Goal: Navigation & Orientation: Find specific page/section

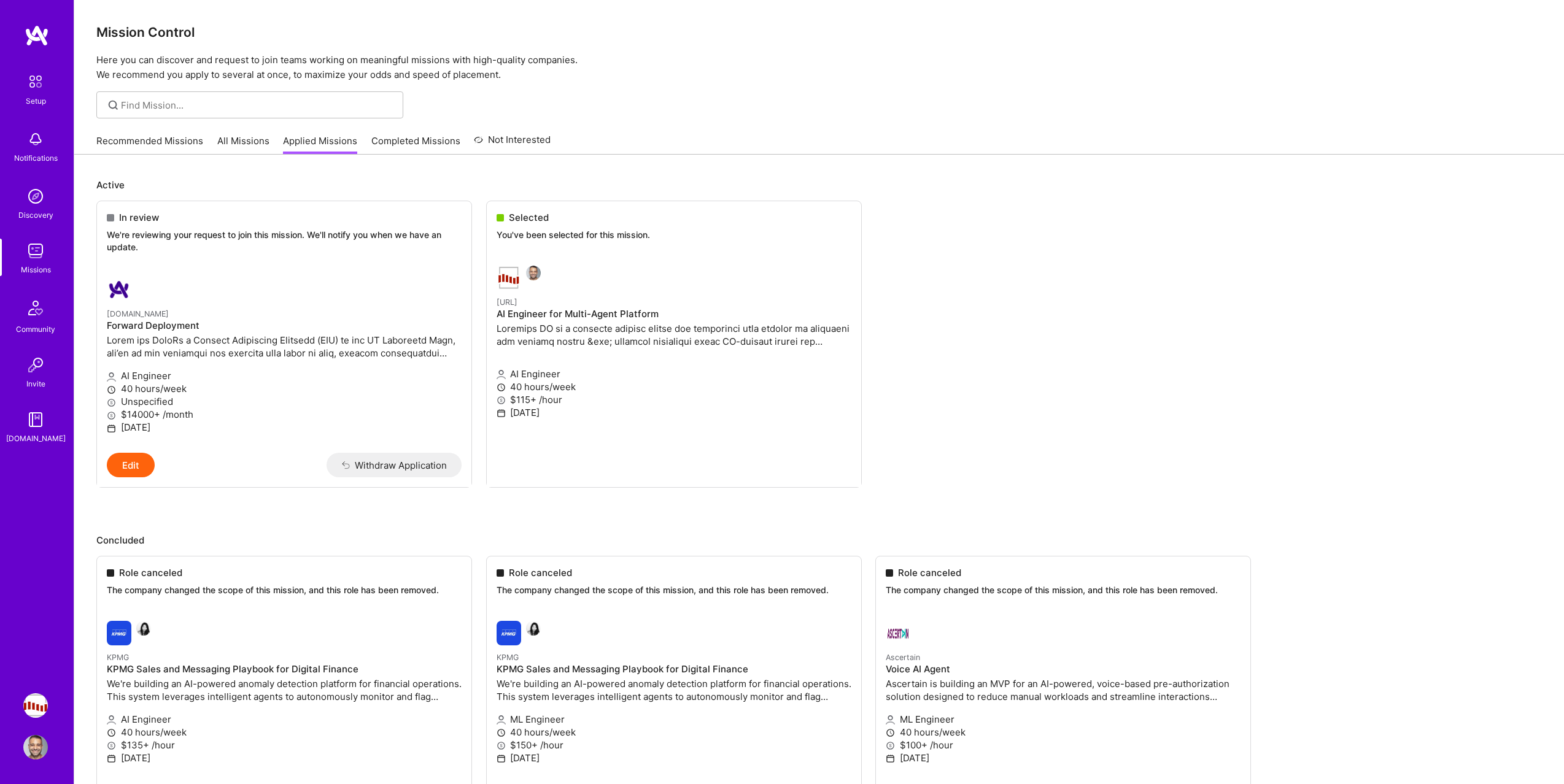
click at [252, 141] on link "All Missions" at bounding box center [243, 145] width 52 height 20
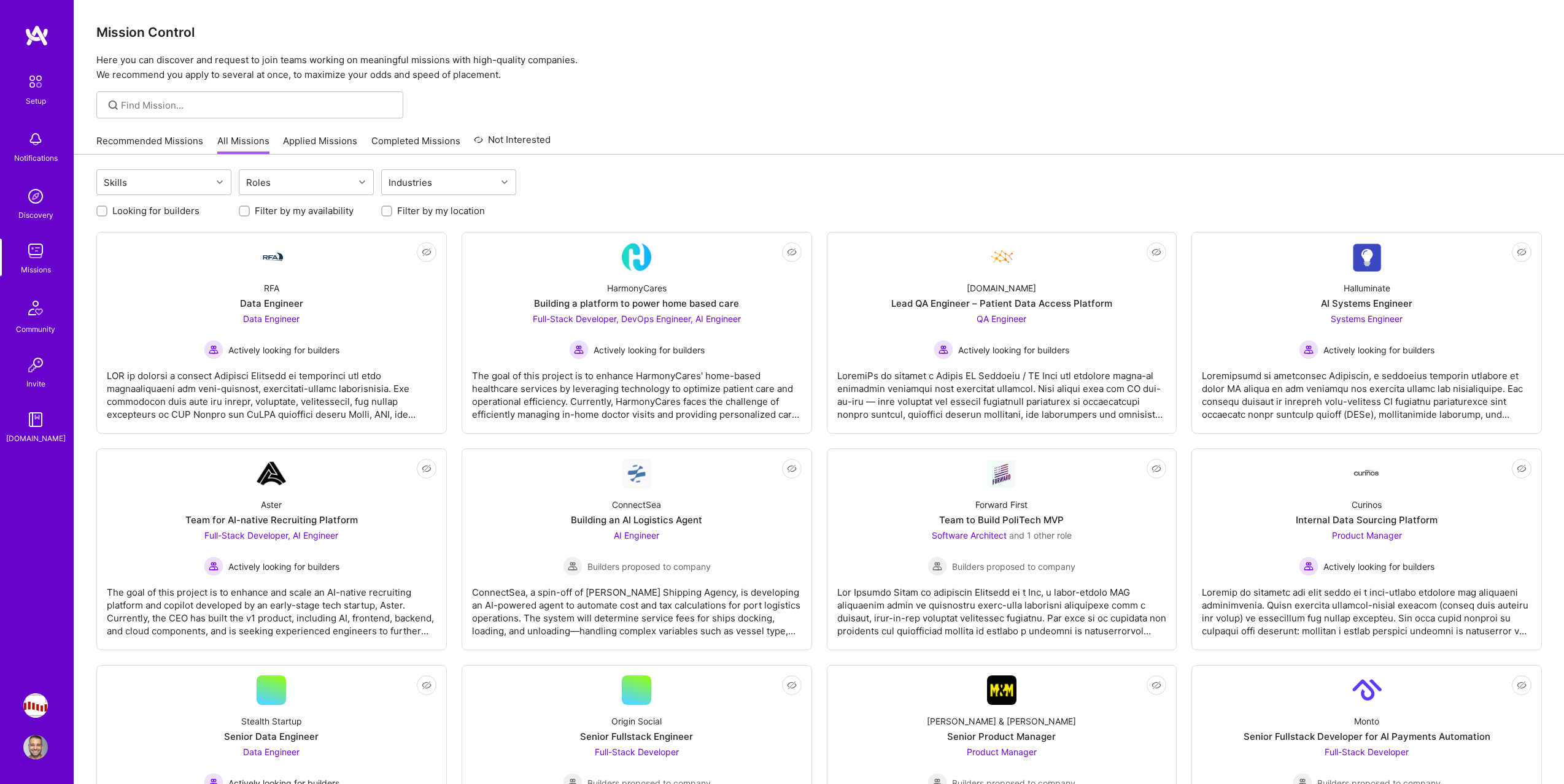
click at [154, 136] on link "Recommended Missions" at bounding box center [150, 145] width 107 height 20
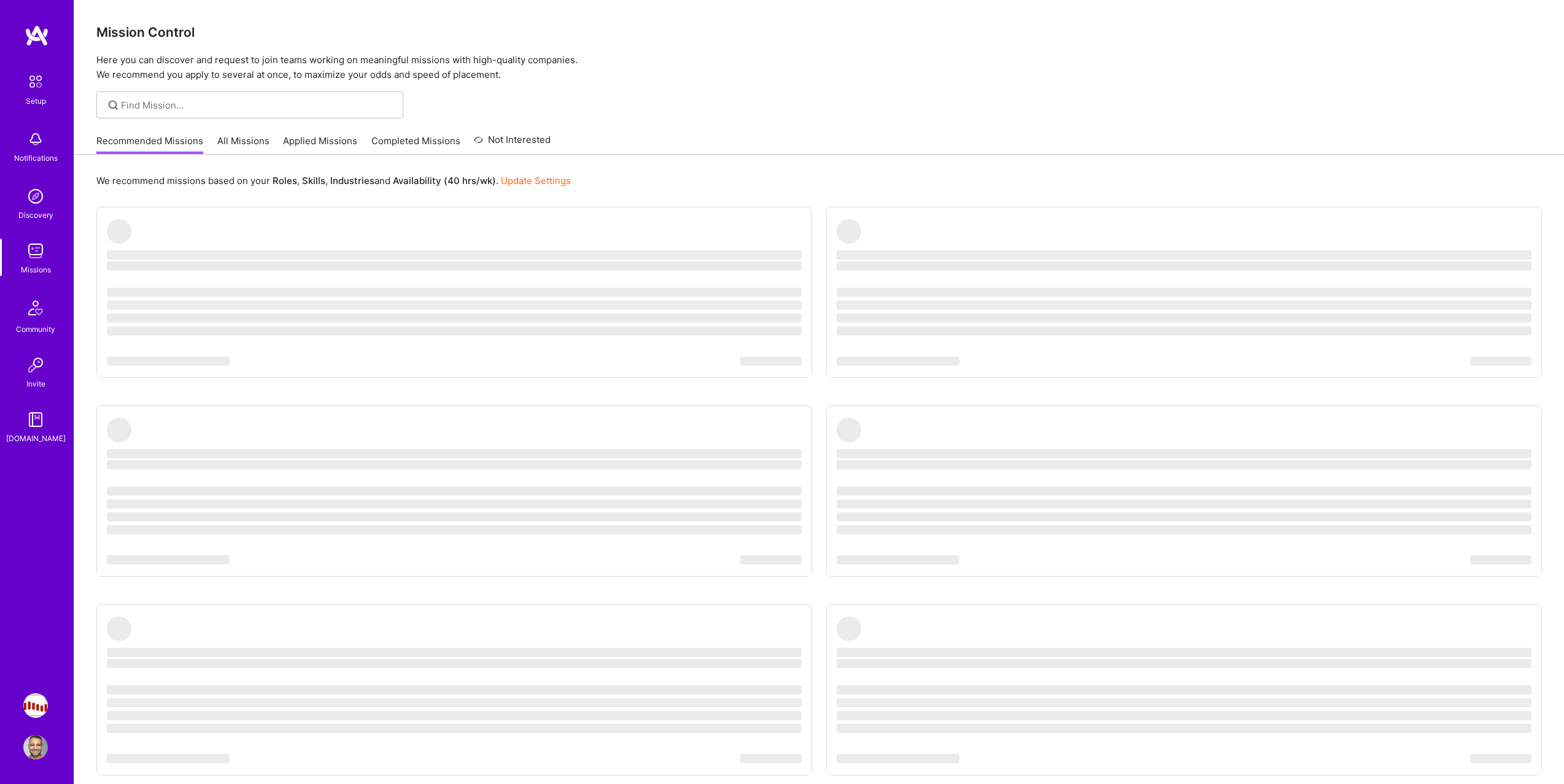
click at [233, 136] on link "All Missions" at bounding box center [243, 145] width 52 height 20
